Goal: Task Accomplishment & Management: Manage account settings

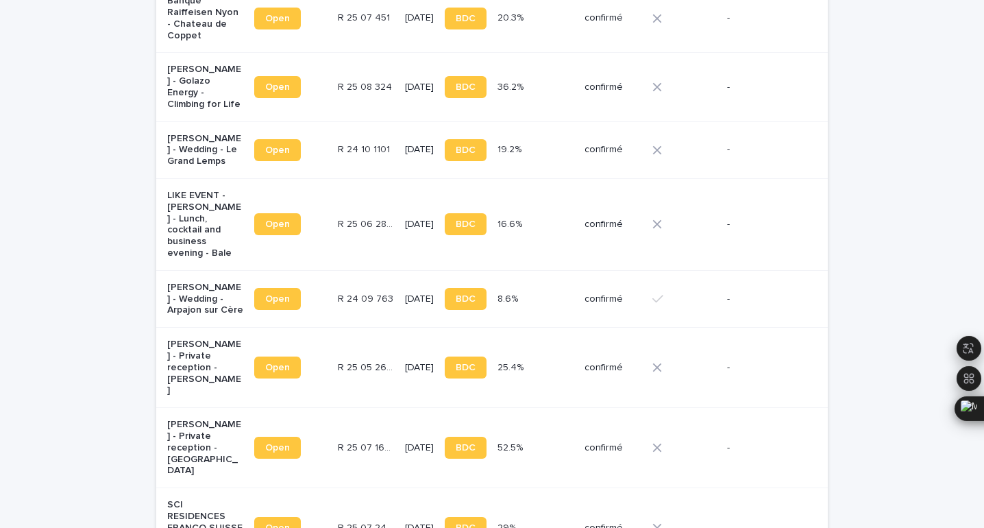
scroll to position [1050, 0]
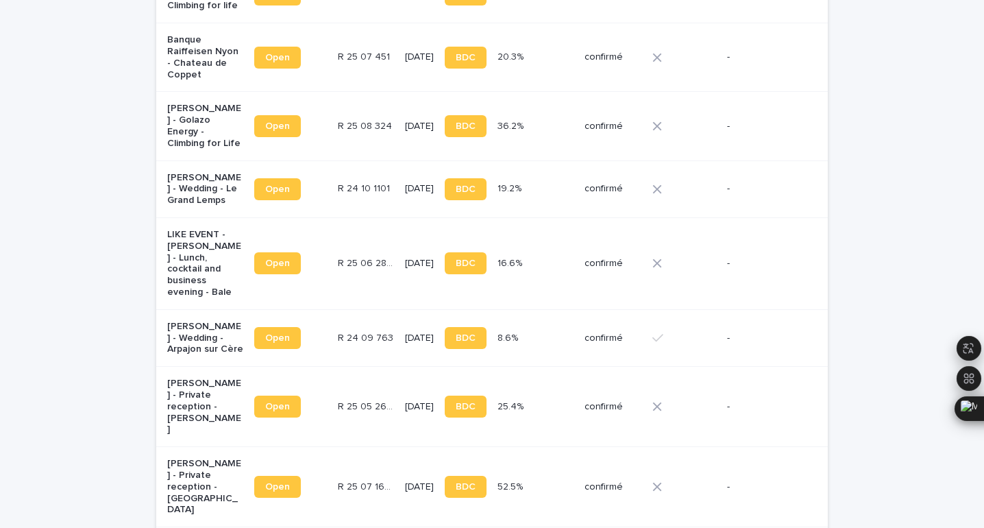
click at [225, 321] on p "[PERSON_NAME] - Wedding - Arpajon sur Cère" at bounding box center [205, 338] width 76 height 34
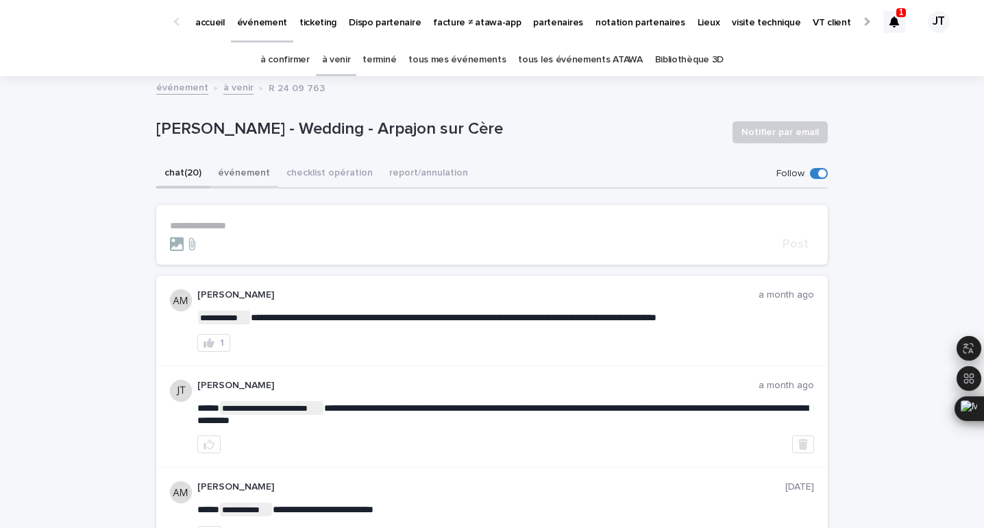
click at [237, 169] on button "événement" at bounding box center [244, 174] width 69 height 29
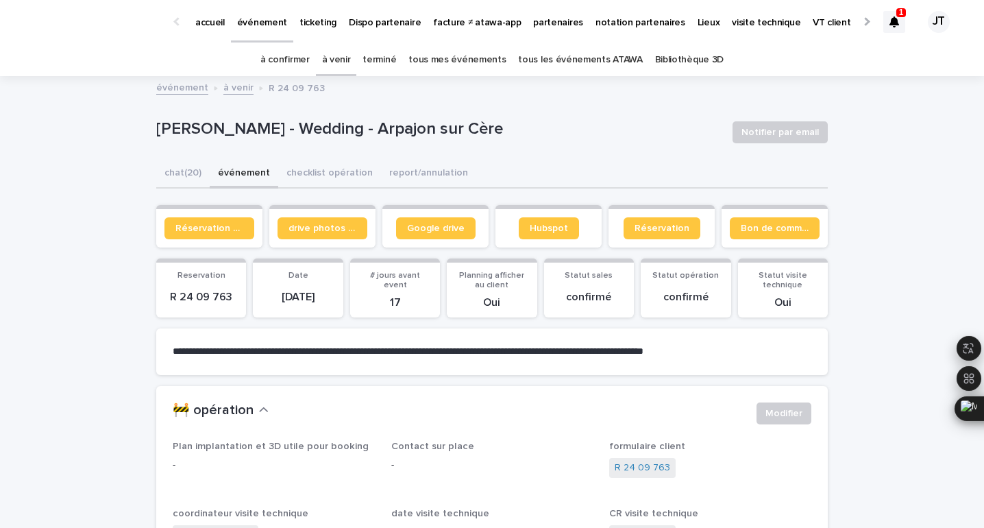
click at [895, 21] on icon at bounding box center [894, 21] width 10 height 11
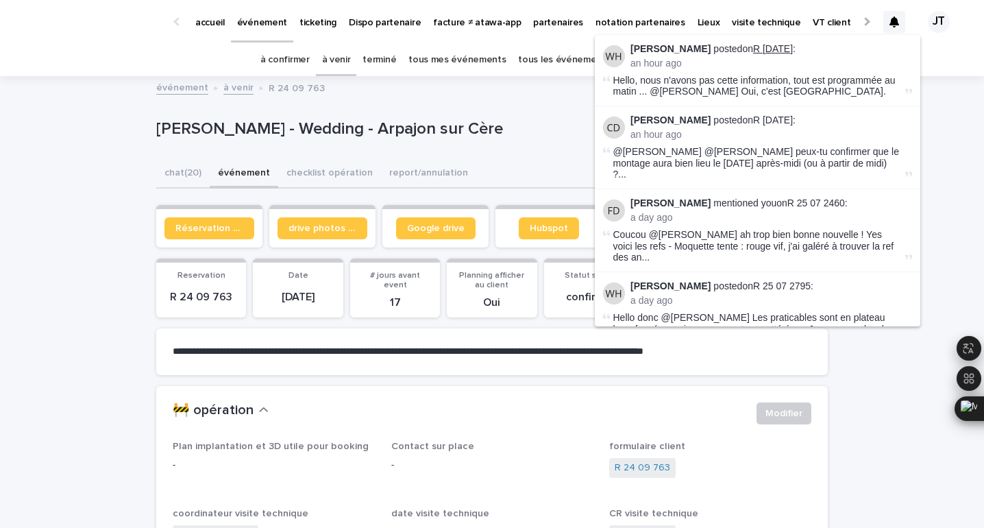
click at [782, 45] on link "R [DATE]" at bounding box center [773, 48] width 40 height 11
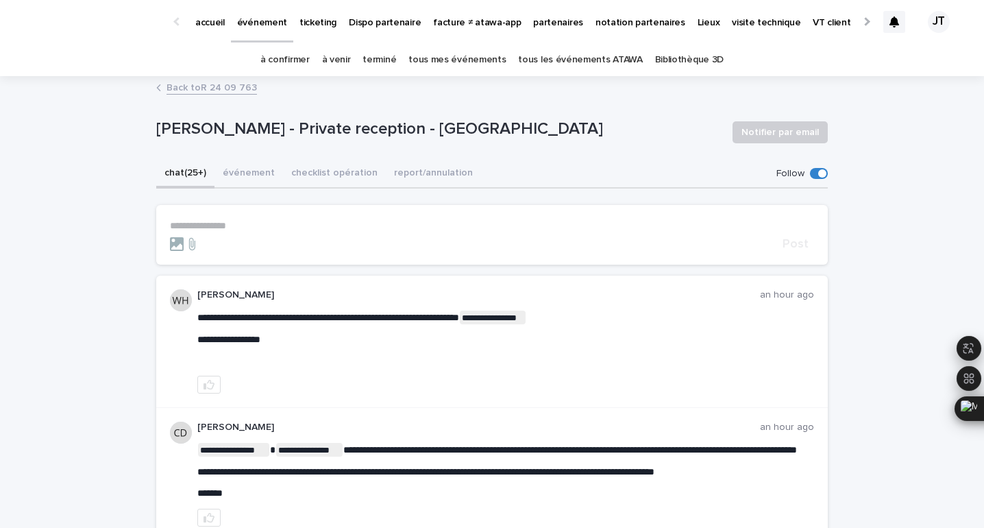
click at [899, 25] on div at bounding box center [894, 22] width 22 height 22
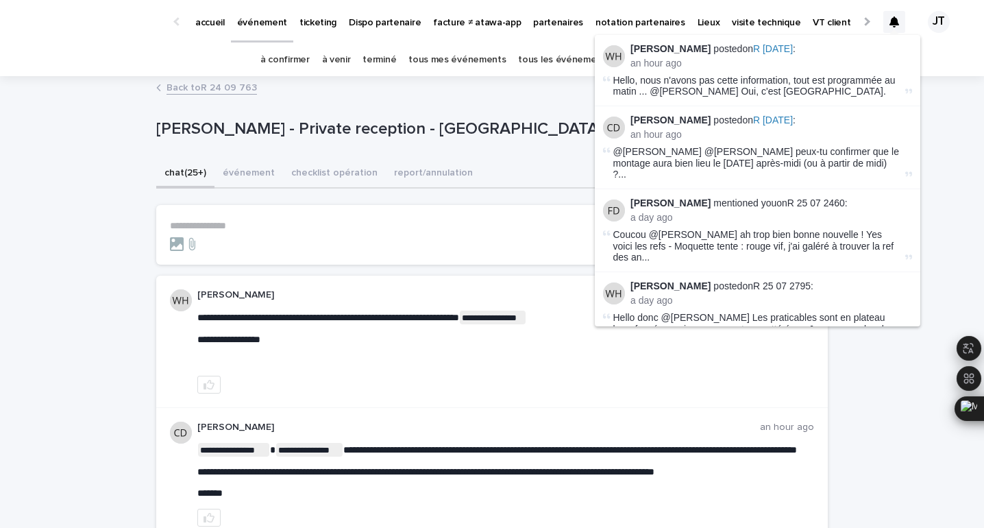
click at [530, 146] on div "⁠[PERSON_NAME] - Private reception - Losse Notifier par email" at bounding box center [491, 132] width 671 height 55
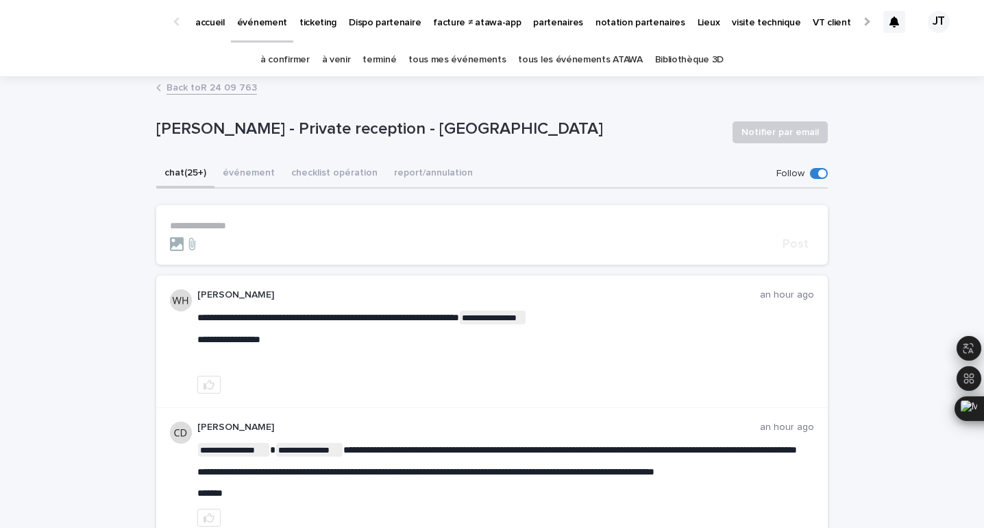
click at [291, 60] on link "à confirmer" at bounding box center [284, 60] width 49 height 32
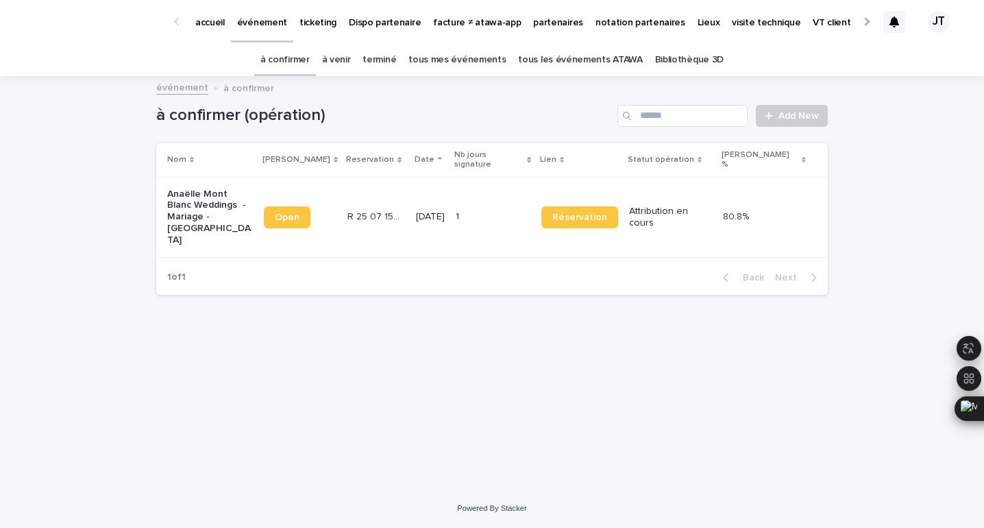
click at [343, 62] on link "à venir" at bounding box center [336, 60] width 29 height 32
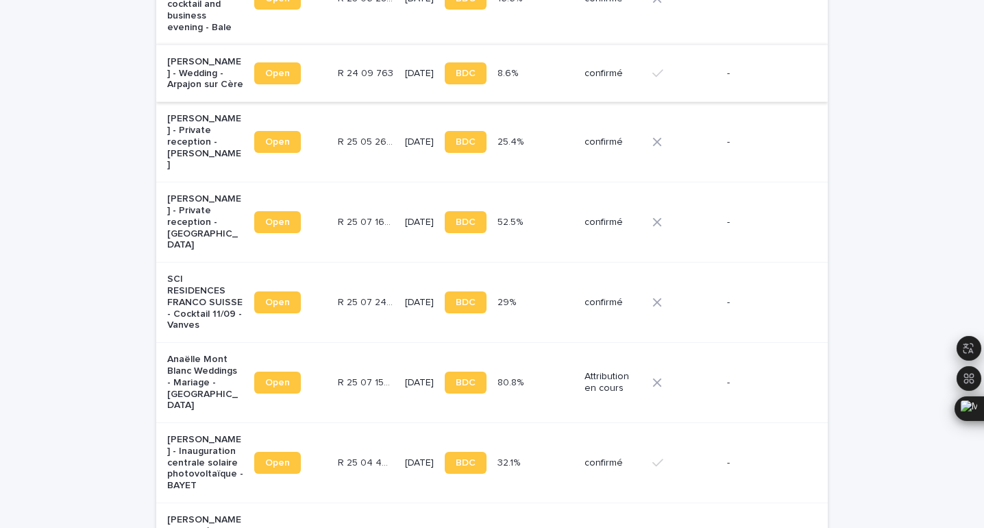
scroll to position [1278, 0]
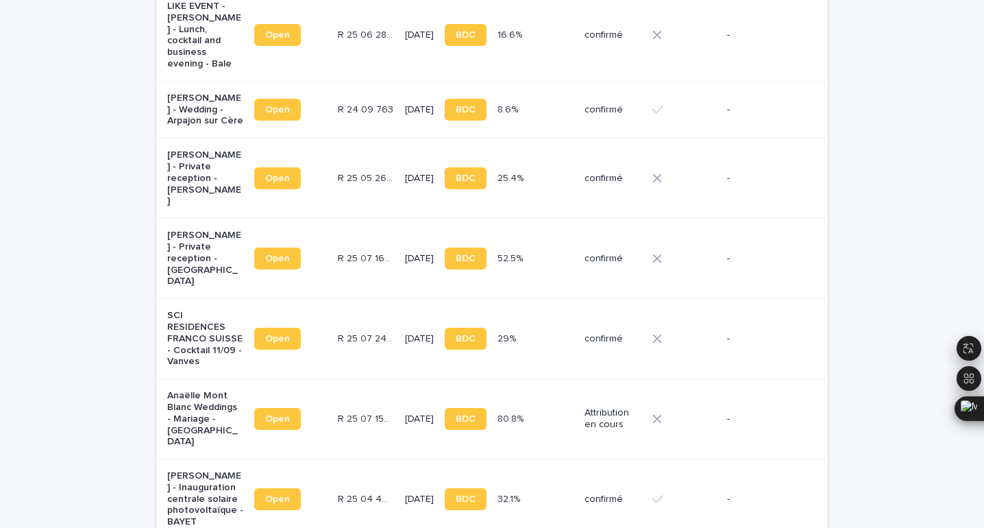
click at [336, 219] on td "R 25 07 1661 R 25 07 1661" at bounding box center [365, 259] width 67 height 80
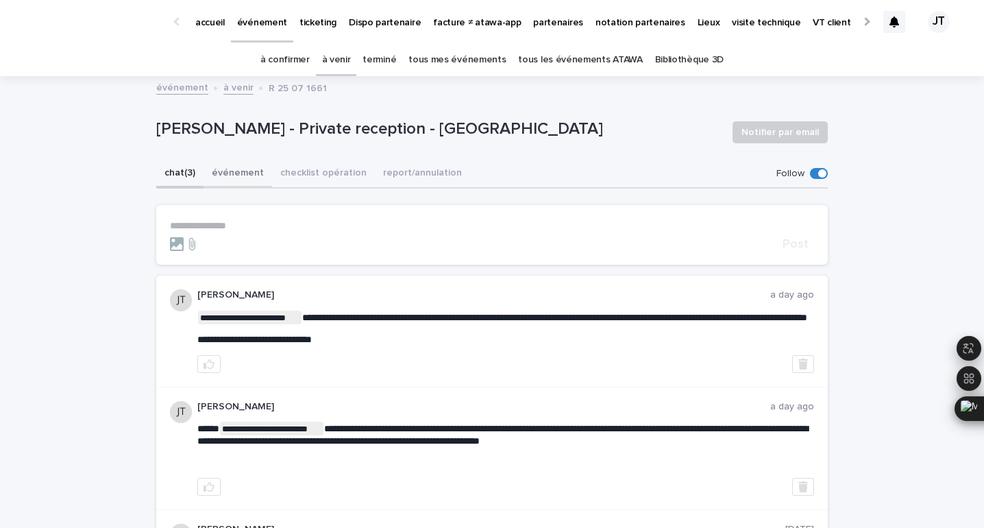
click at [222, 170] on button "événement" at bounding box center [237, 174] width 69 height 29
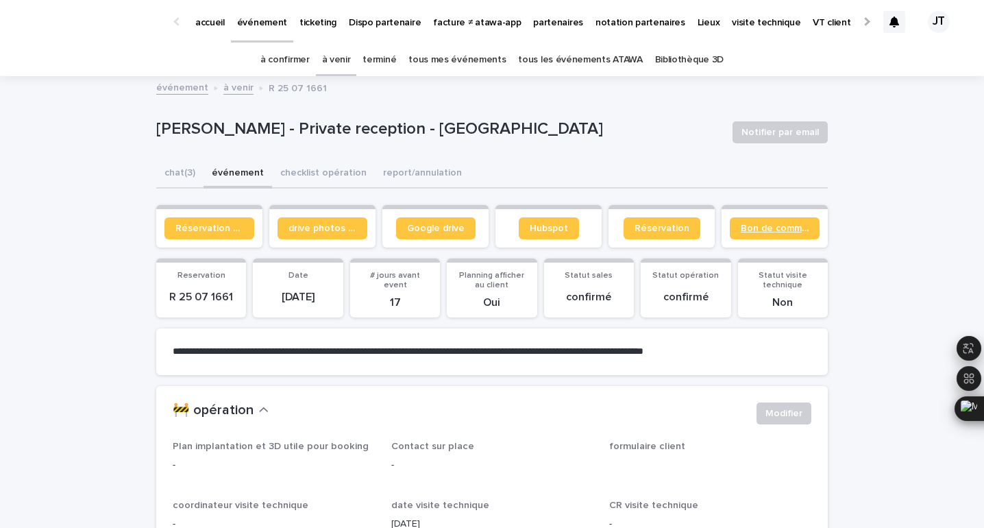
click at [757, 228] on span "Bon de commande" at bounding box center [775, 228] width 68 height 10
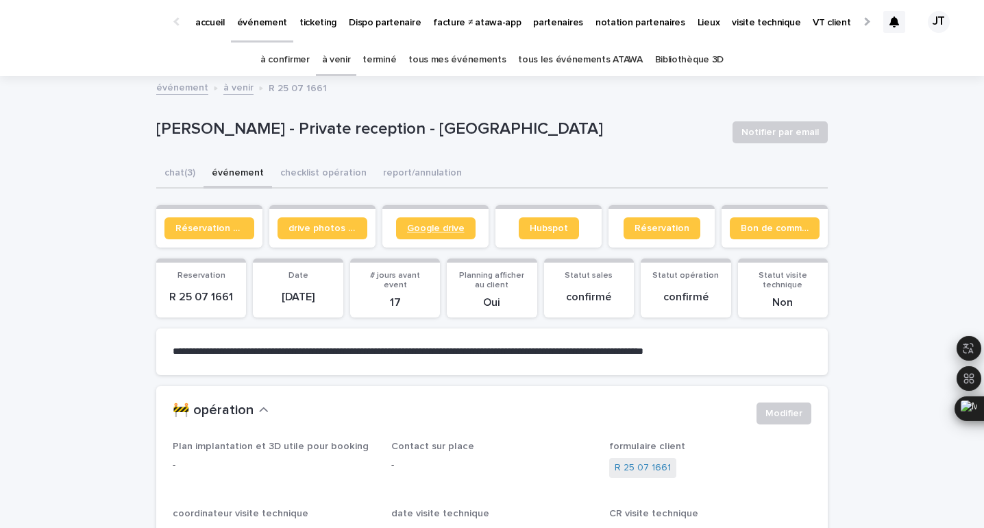
click at [435, 230] on span "Google drive" at bounding box center [436, 228] width 58 height 10
click at [338, 63] on link "à venir" at bounding box center [336, 60] width 29 height 32
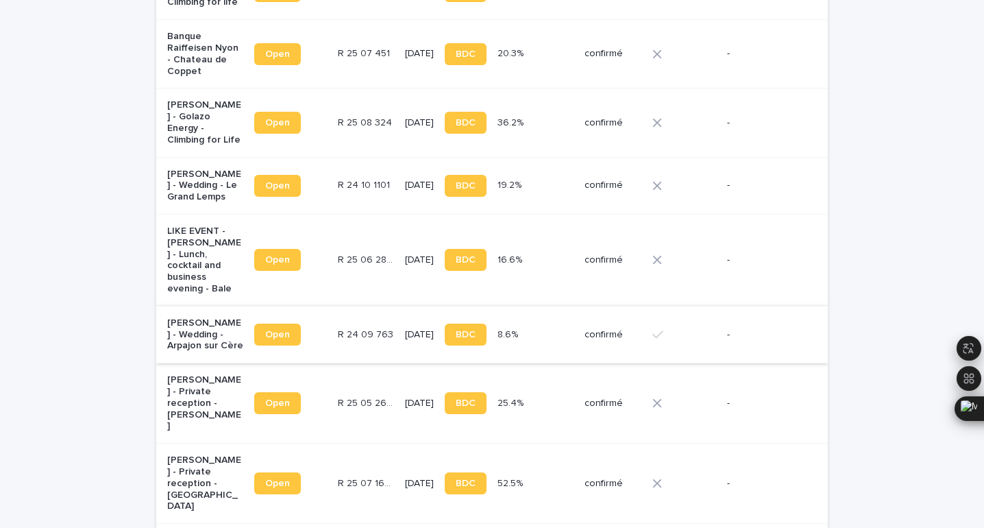
scroll to position [1068, 0]
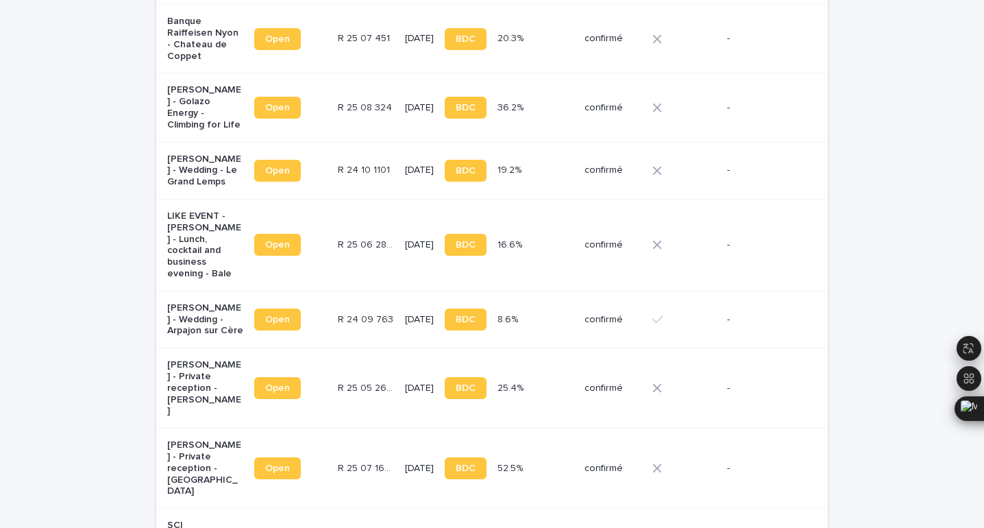
click at [338, 311] on p "R 24 09 763" at bounding box center [367, 318] width 58 height 14
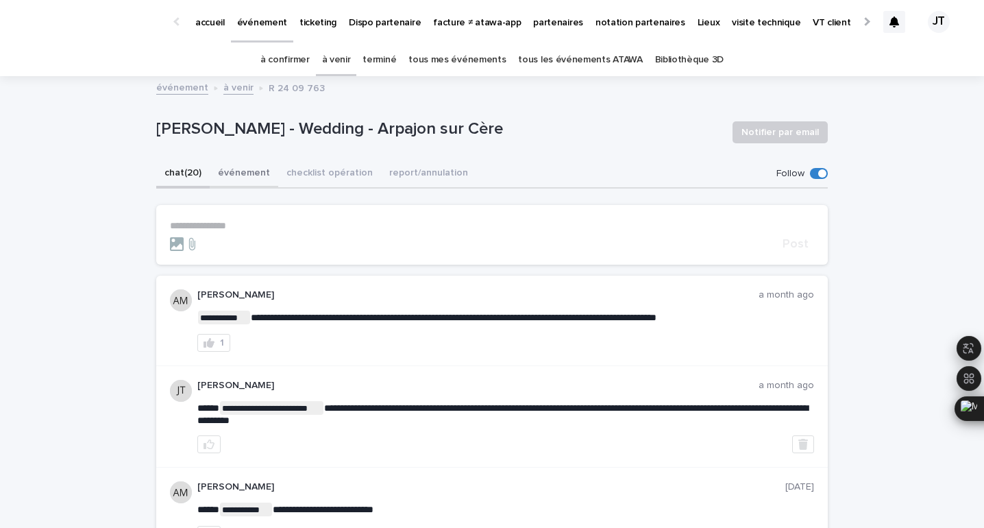
click at [230, 169] on button "événement" at bounding box center [244, 174] width 69 height 29
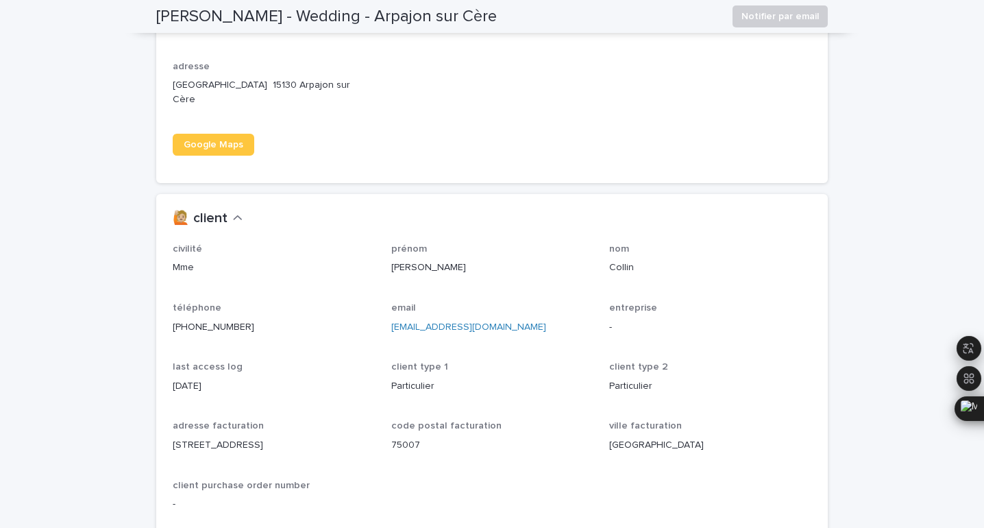
scroll to position [1067, 0]
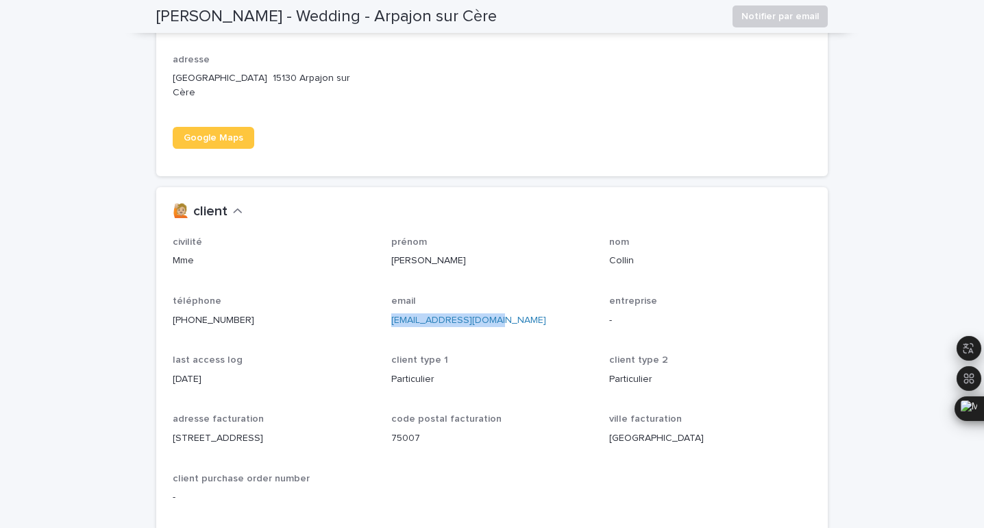
drag, startPoint x: 498, startPoint y: 307, endPoint x: 388, endPoint y: 307, distance: 109.6
click at [388, 307] on div "civilité Mme prénom [PERSON_NAME] nom [PERSON_NAME] téléphone [PHONE_NUMBER] em…" at bounding box center [492, 375] width 639 height 278
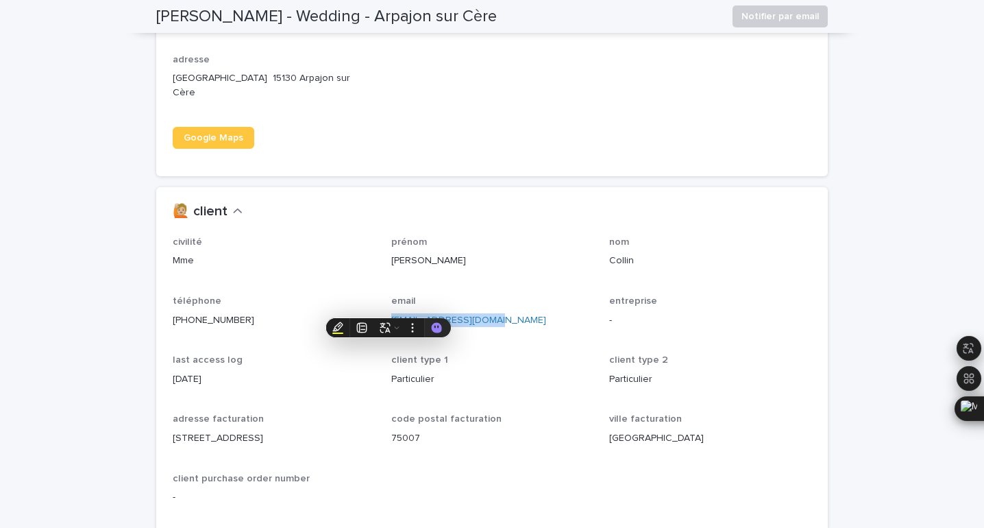
copy link "[EMAIL_ADDRESS][DOMAIN_NAME]"
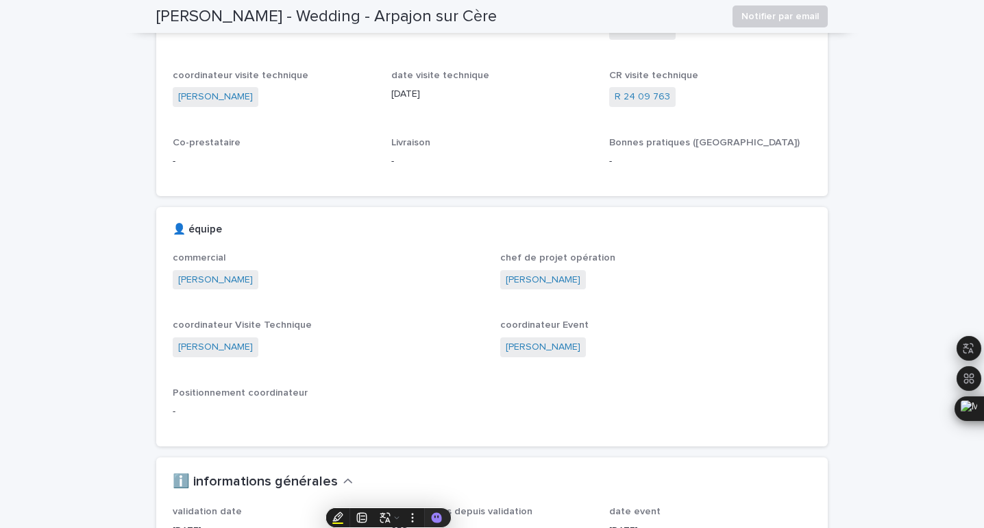
scroll to position [0, 0]
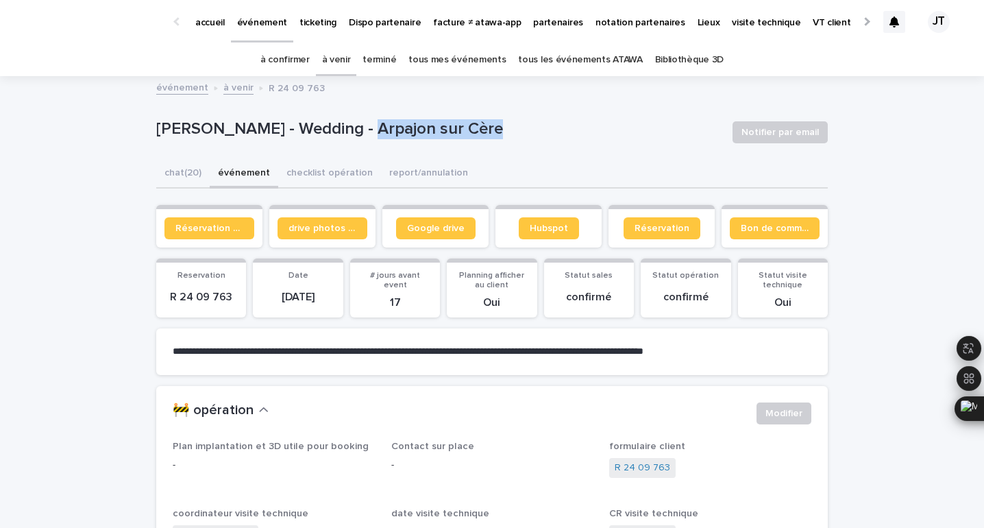
drag, startPoint x: 478, startPoint y: 130, endPoint x: 342, endPoint y: 121, distance: 136.0
click at [342, 121] on p "[PERSON_NAME] - Wedding - Arpajon sur Cère" at bounding box center [438, 129] width 565 height 20
copy p "Arpajon sur Cère"
click at [778, 230] on span "Bon de commande" at bounding box center [775, 228] width 68 height 10
